Goal: Information Seeking & Learning: Check status

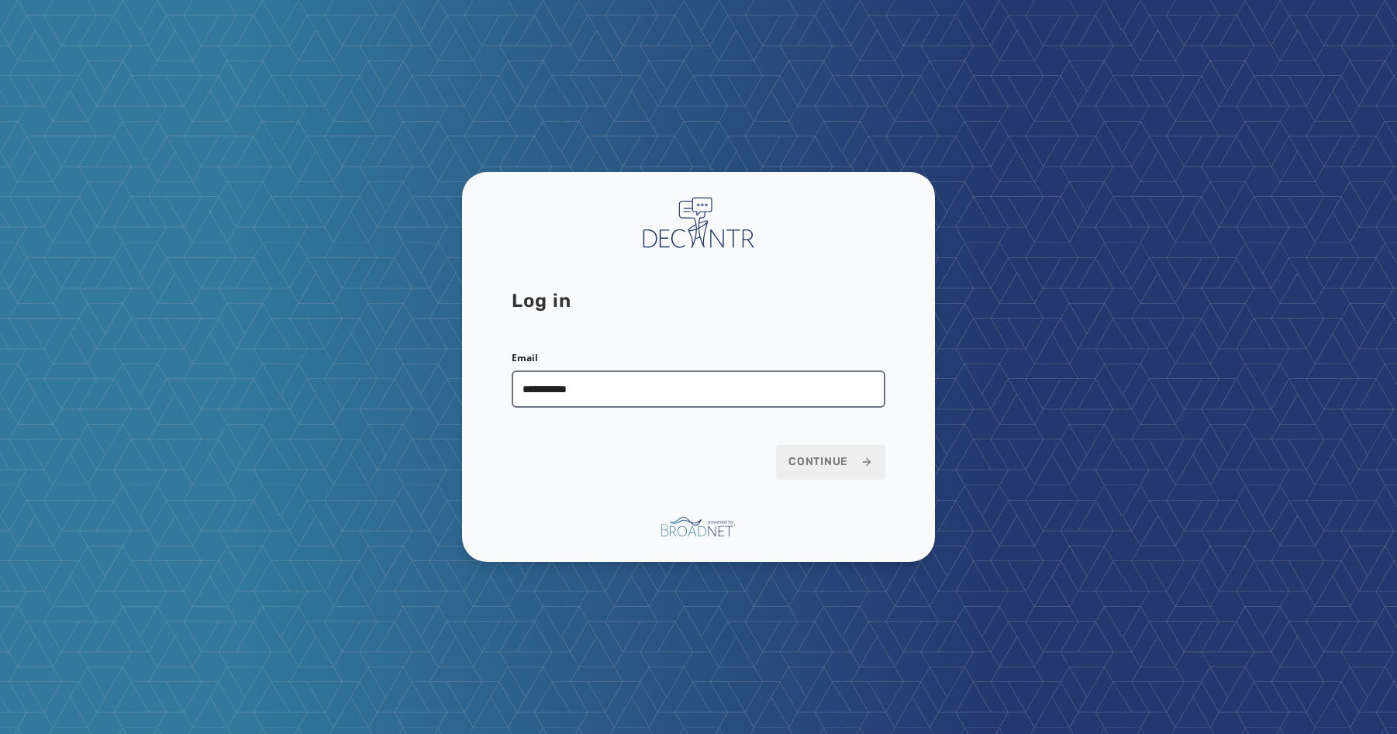
click at [647, 393] on input "**********" at bounding box center [699, 389] width 374 height 37
type input "**********"
click at [826, 455] on span "Continue" at bounding box center [830, 462] width 85 height 16
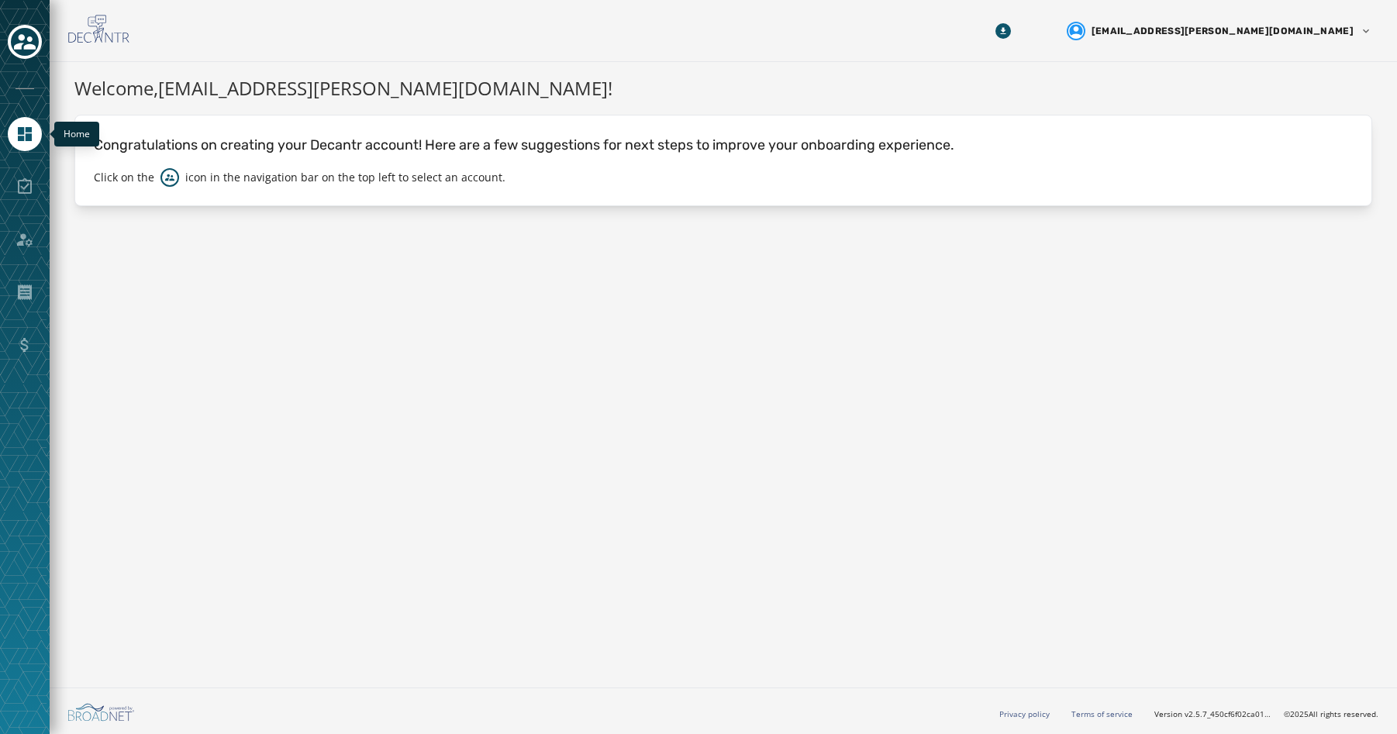
click at [33, 136] on icon "Navigate to Home" at bounding box center [25, 134] width 19 height 19
click at [33, 25] on div at bounding box center [25, 43] width 34 height 36
click at [33, 34] on icon "Toggle account select drawer" at bounding box center [25, 42] width 22 height 22
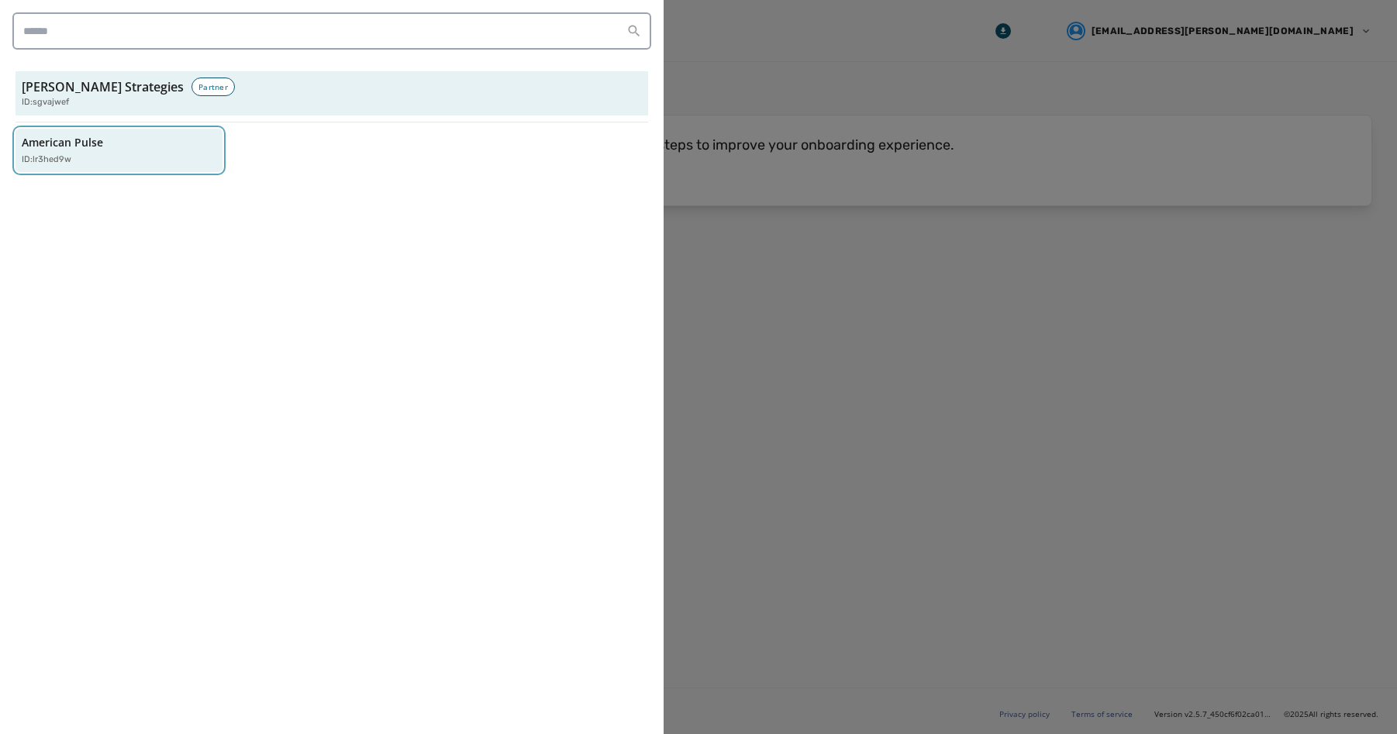
click at [97, 151] on div "American Pulse ID: lr3hed9w" at bounding box center [111, 151] width 179 height 32
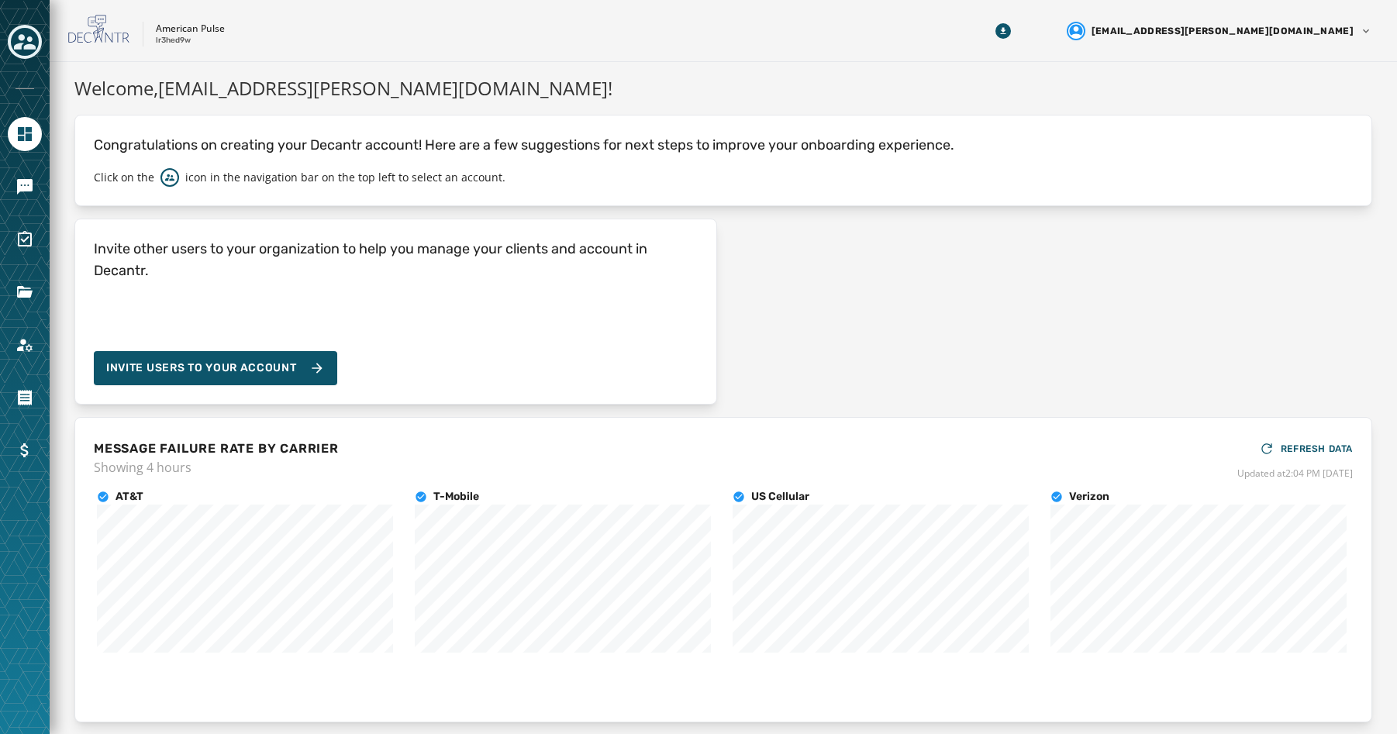
click at [622, 32] on div "American Pulse lr3hed9w" at bounding box center [507, 31] width 878 height 33
click at [29, 182] on icon "Navigate to Messaging" at bounding box center [25, 187] width 16 height 16
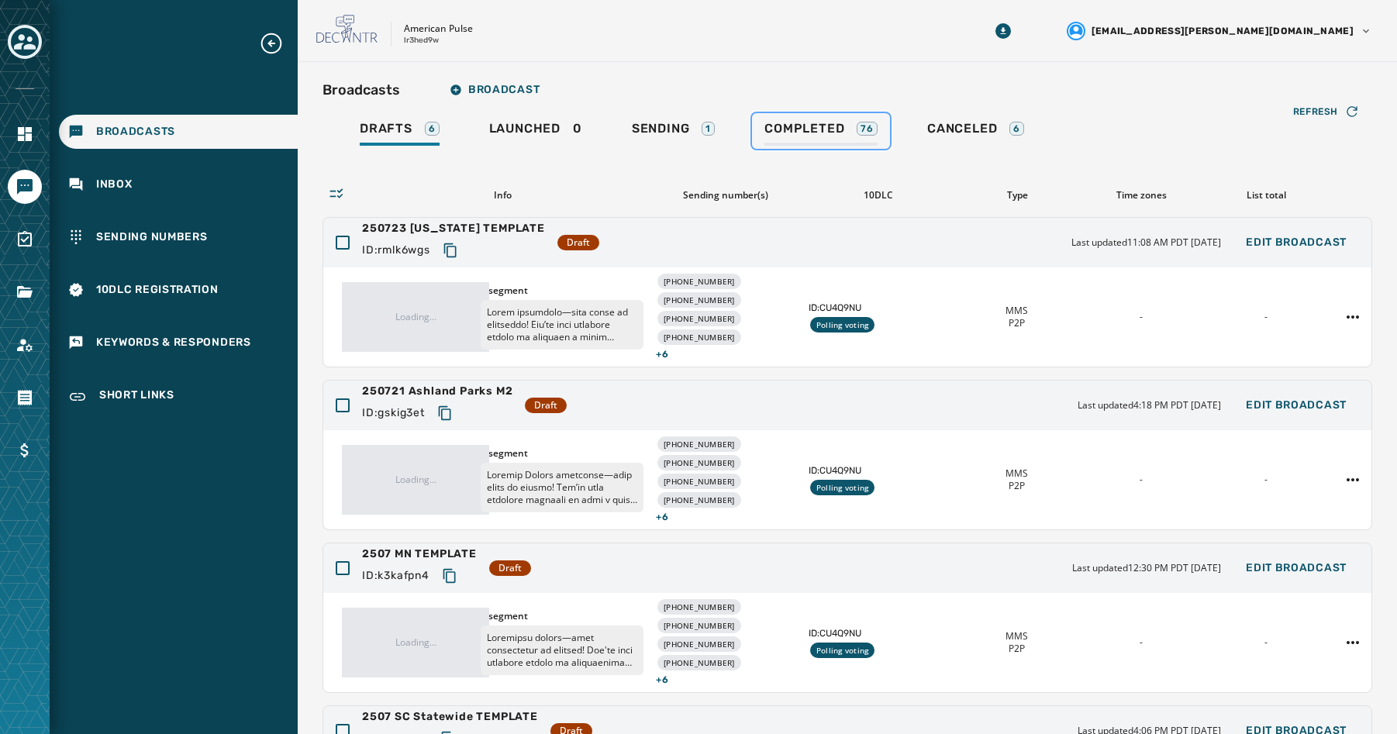
click at [851, 117] on link "Completed 76" at bounding box center [821, 131] width 138 height 36
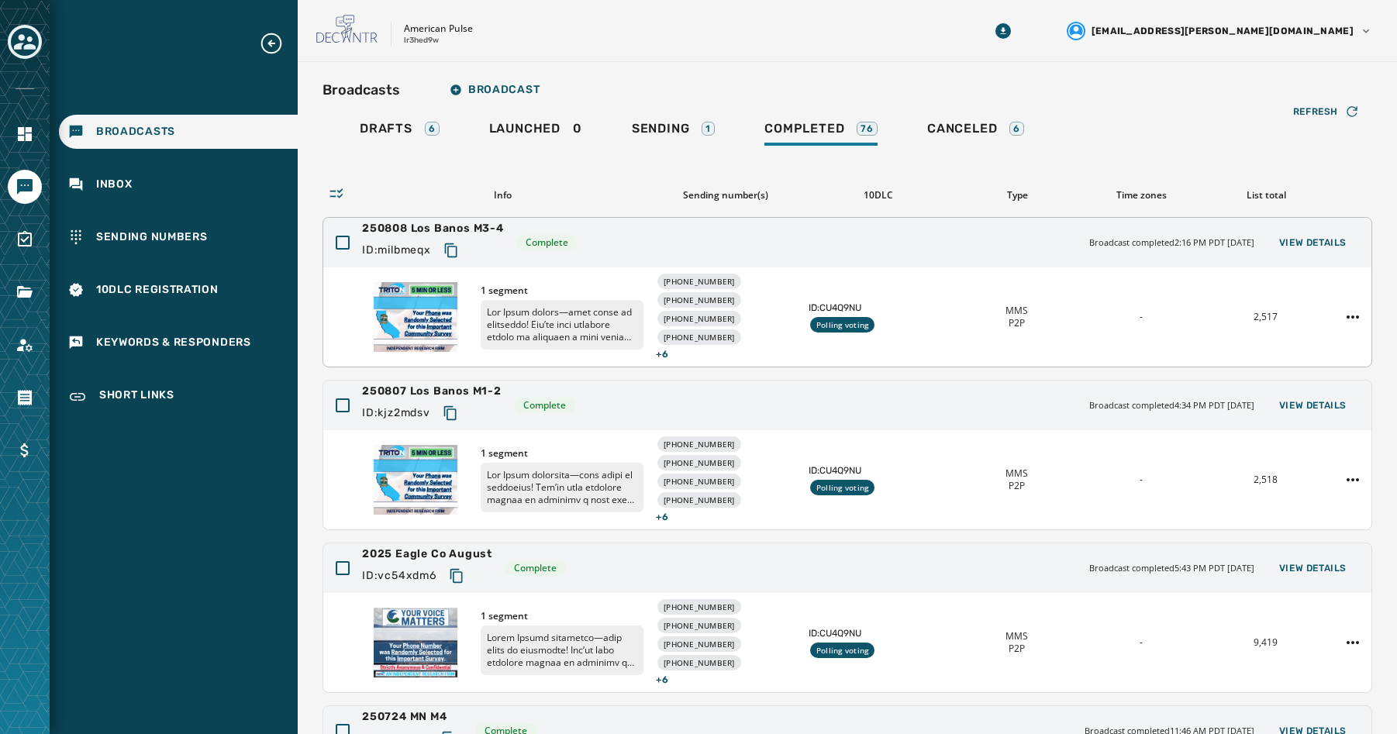
click at [511, 226] on div "250808 Los Banos M3-4 ID: milbmeqx Complete Broadcast completed 2:16 PM PDT [DA…" at bounding box center [847, 243] width 1048 height 50
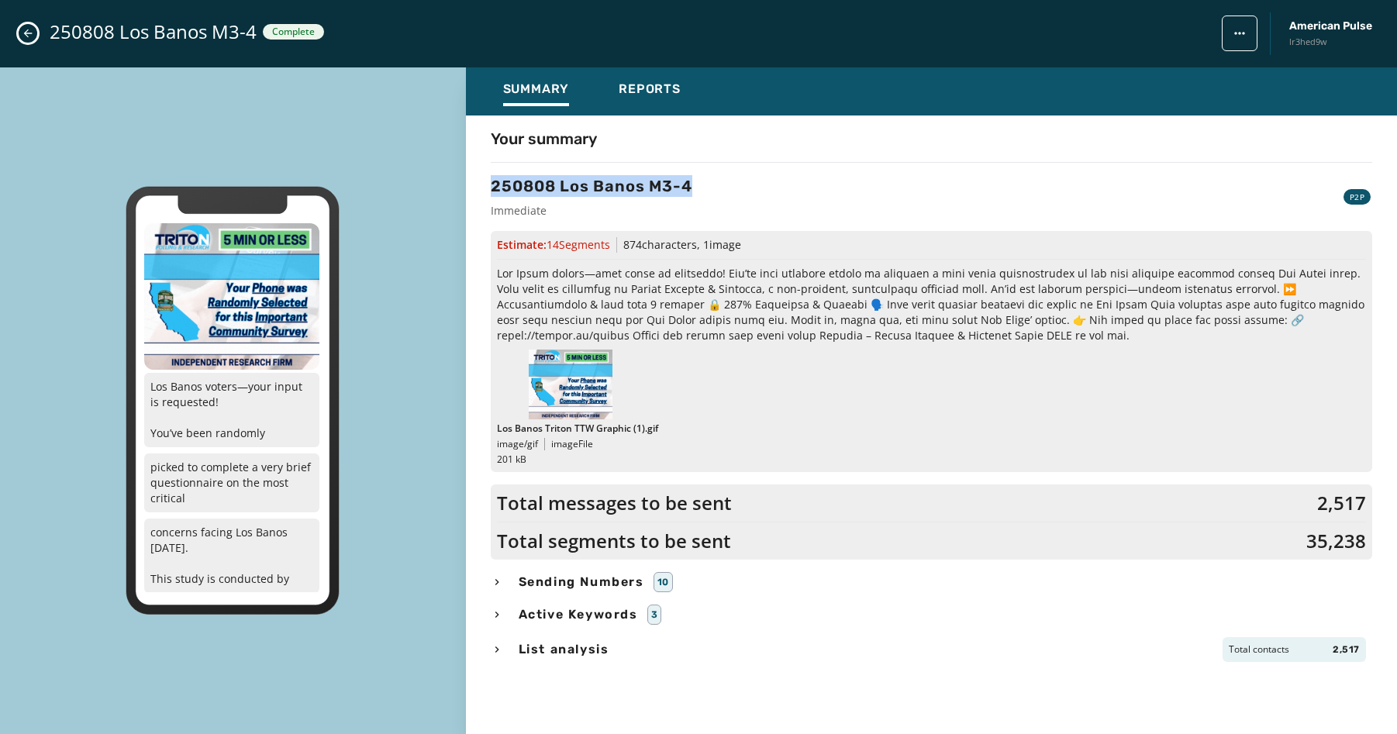
drag, startPoint x: 700, startPoint y: 189, endPoint x: 492, endPoint y: 194, distance: 208.6
click at [492, 194] on div "250808 Los Banos M3-4 Immediate P2P" at bounding box center [931, 196] width 881 height 43
copy h3 "250808 Los Banos M3-4"
click at [22, 29] on icon "Close admin drawer" at bounding box center [28, 33] width 12 height 12
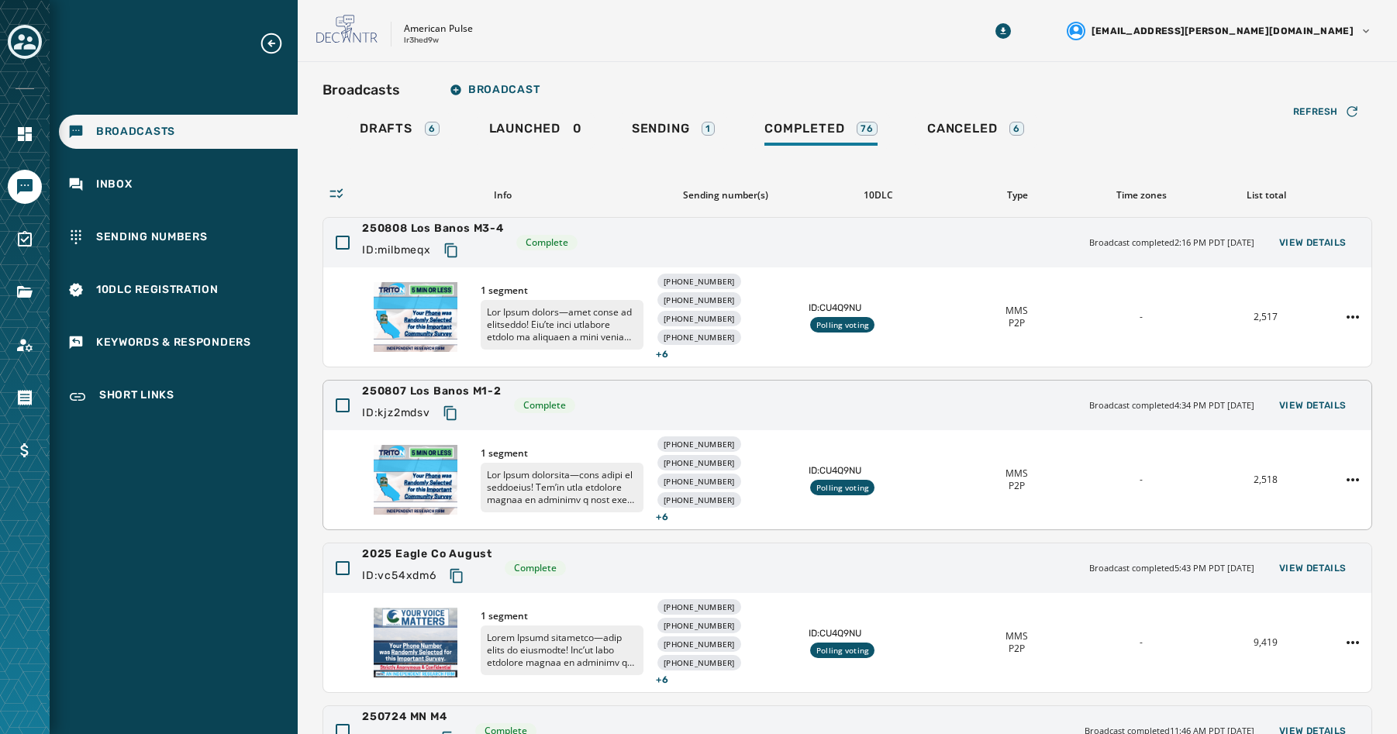
click at [450, 392] on span "250807 Los Banos M1-2" at bounding box center [432, 392] width 140 height 16
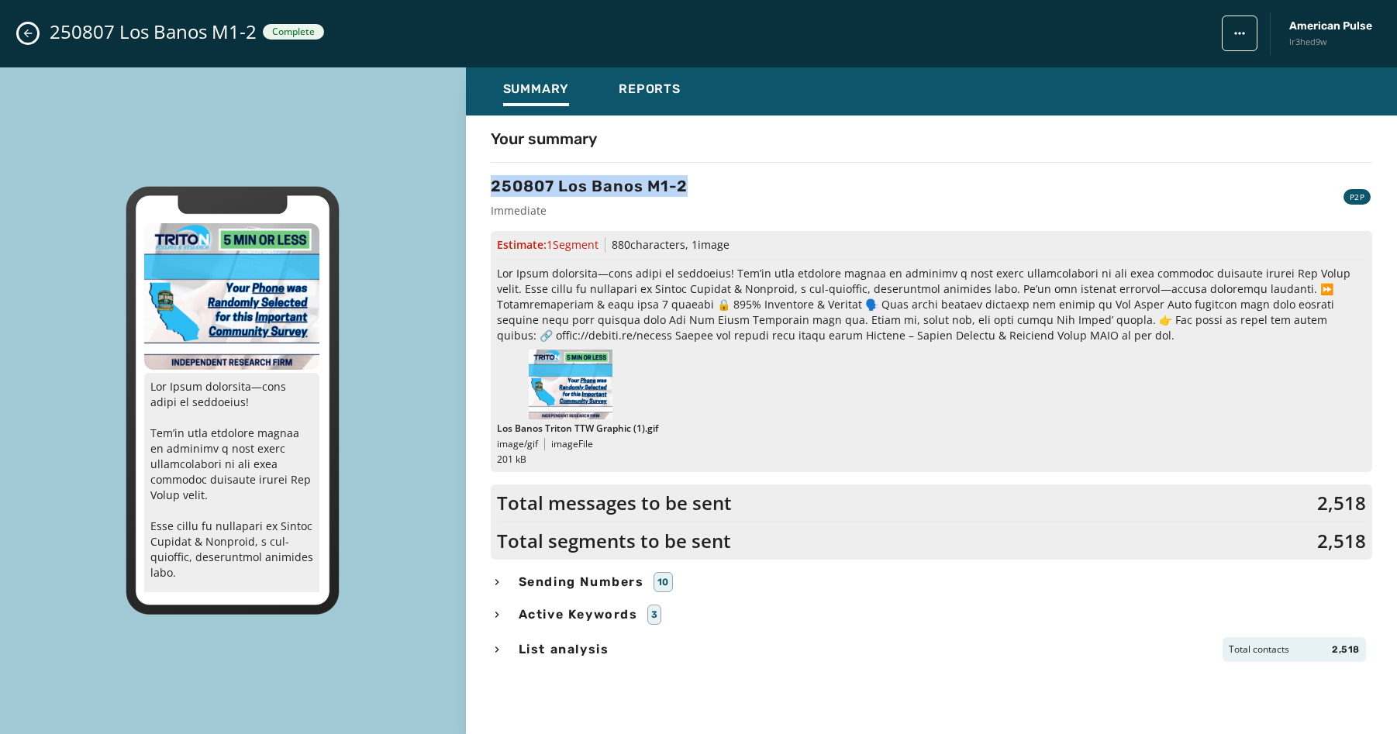
drag, startPoint x: 699, startPoint y: 185, endPoint x: 492, endPoint y: 185, distance: 207.0
click at [492, 185] on div "250807 Los Banos M1-2 Immediate P2P" at bounding box center [931, 196] width 881 height 43
copy h3 "250807 Los Banos M1-2"
click at [29, 30] on icon "Close admin drawer" at bounding box center [28, 33] width 12 height 12
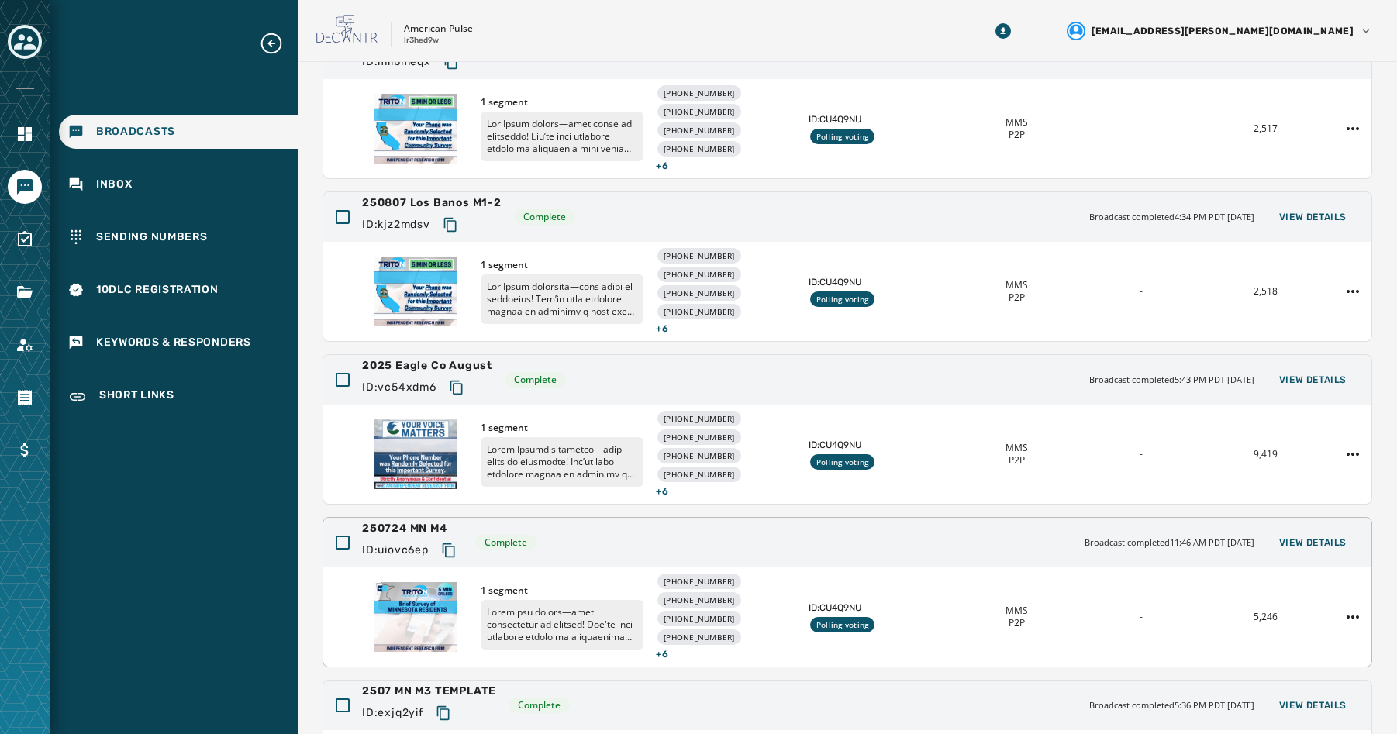
scroll to position [176, 0]
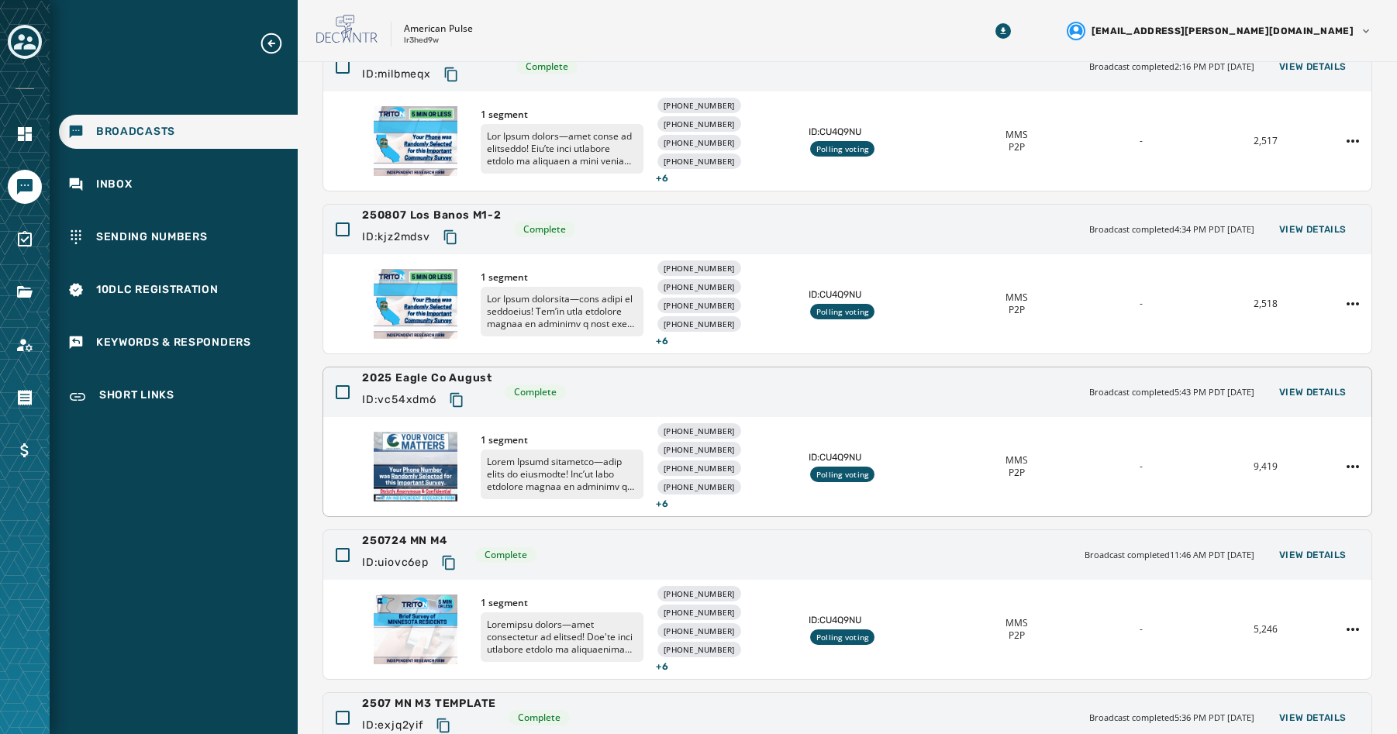
click at [470, 384] on span "2025 Eagle Co August" at bounding box center [427, 379] width 130 height 16
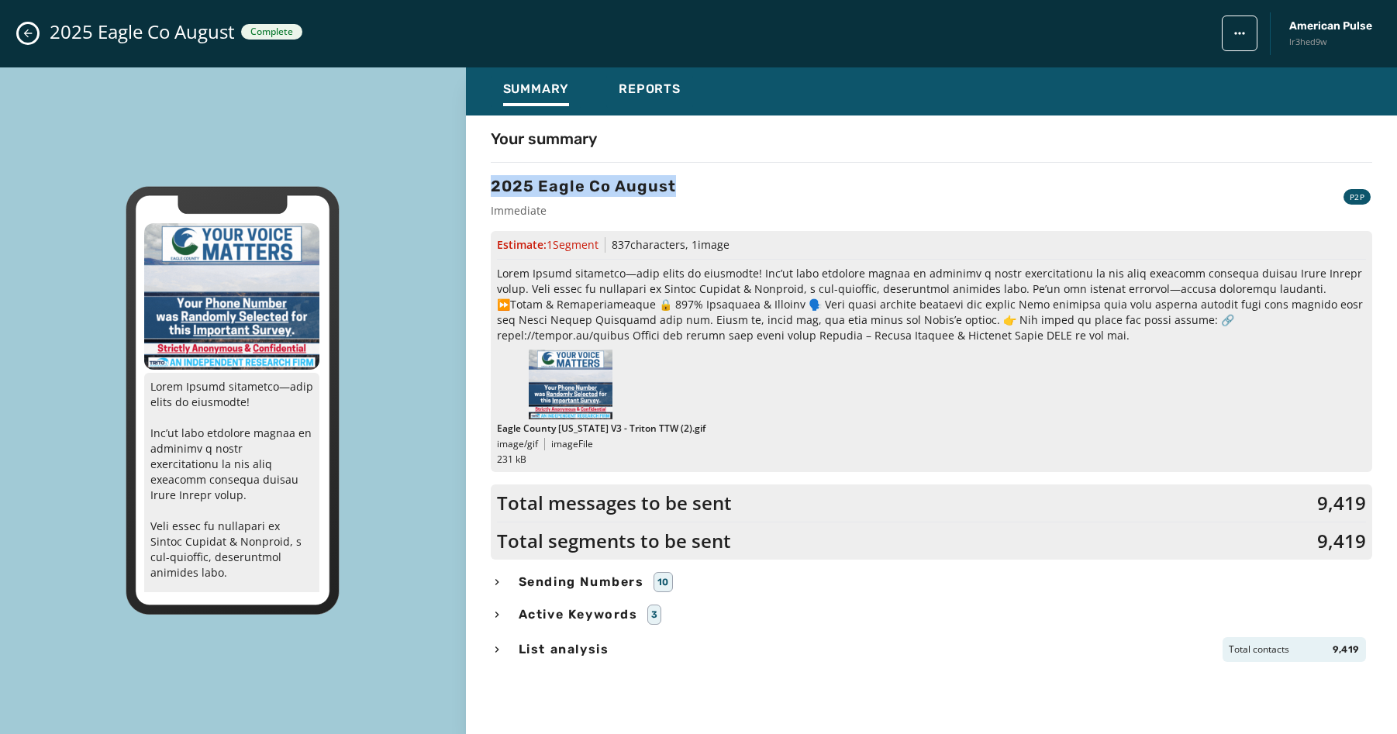
drag, startPoint x: 670, startPoint y: 186, endPoint x: 492, endPoint y: 192, distance: 177.6
click at [492, 192] on div "2025 Eagle Co August Immediate P2P" at bounding box center [931, 196] width 881 height 43
copy h3 "2025 Eagle Co August"
click at [26, 33] on icon "Close admin drawer" at bounding box center [28, 33] width 12 height 12
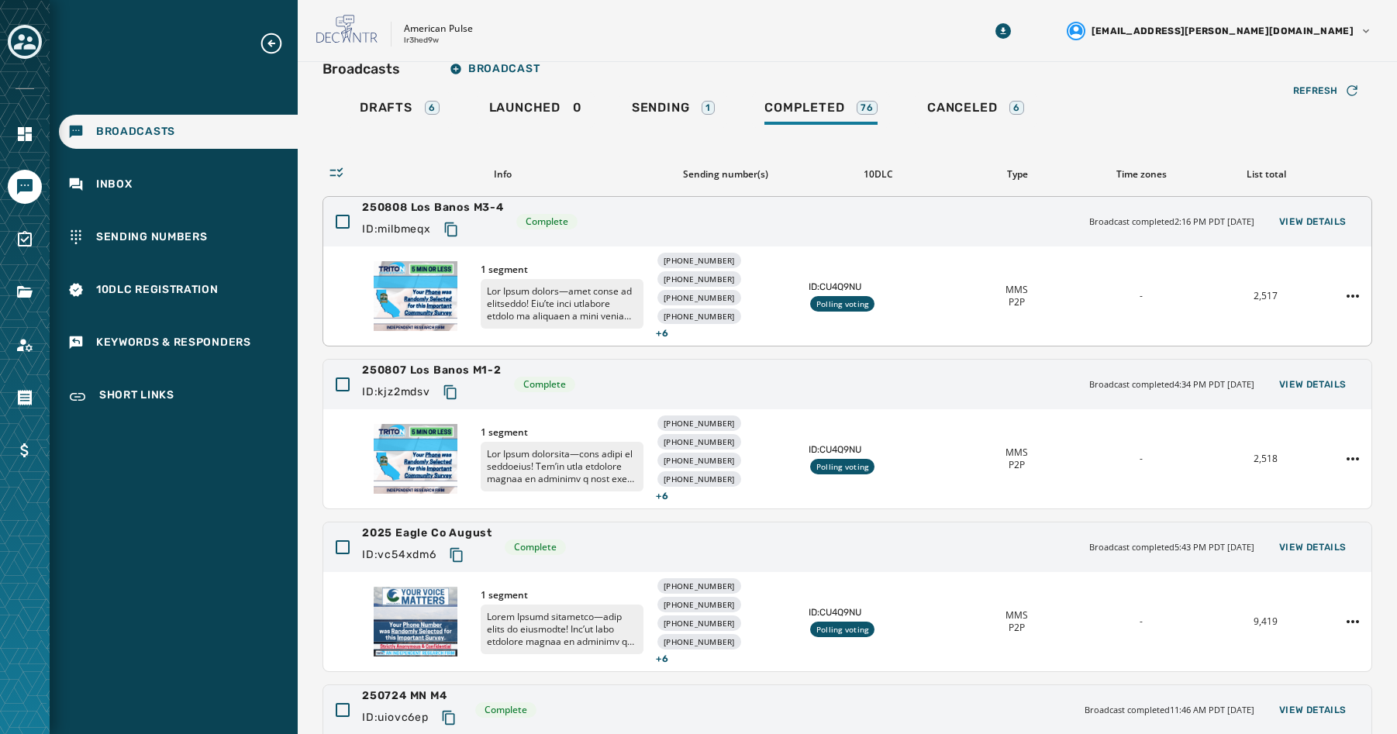
scroll to position [0, 0]
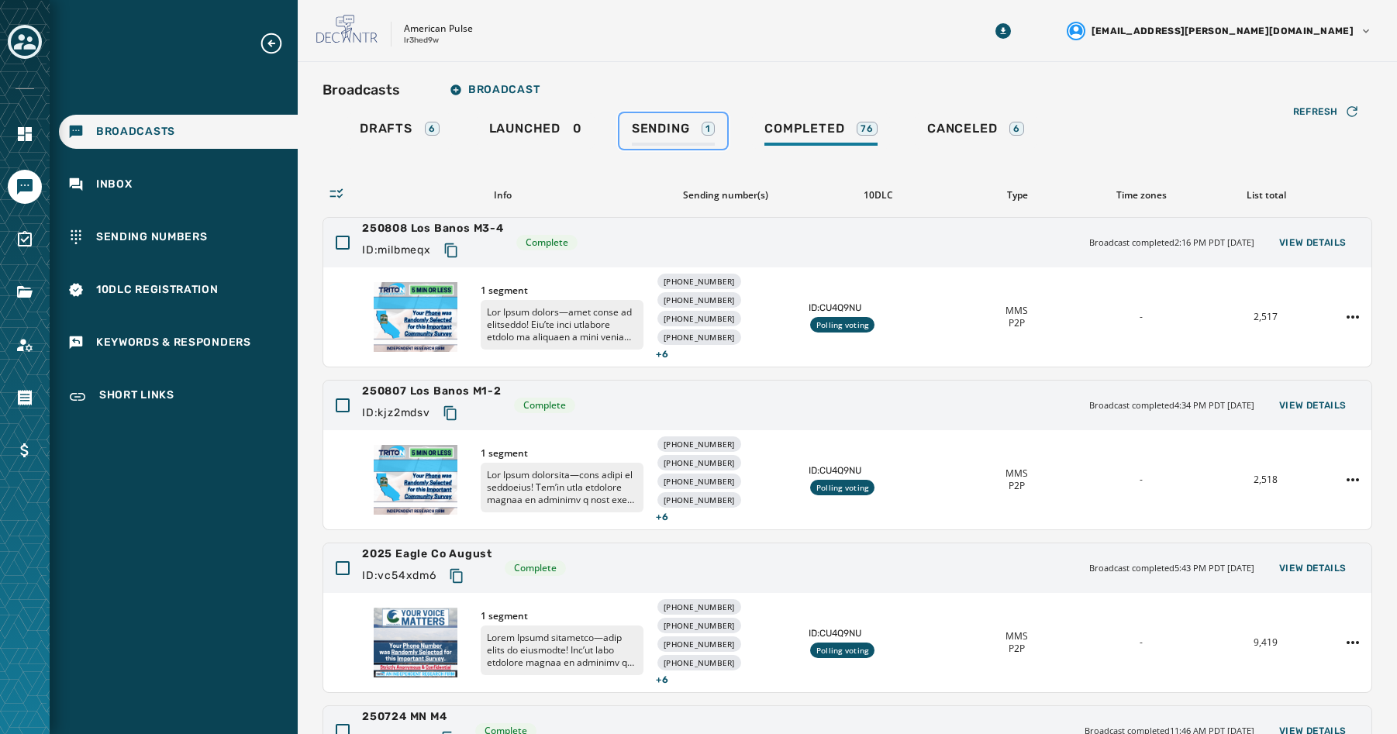
click at [633, 119] on link "Sending 1" at bounding box center [673, 131] width 108 height 36
